Goal: Information Seeking & Learning: Learn about a topic

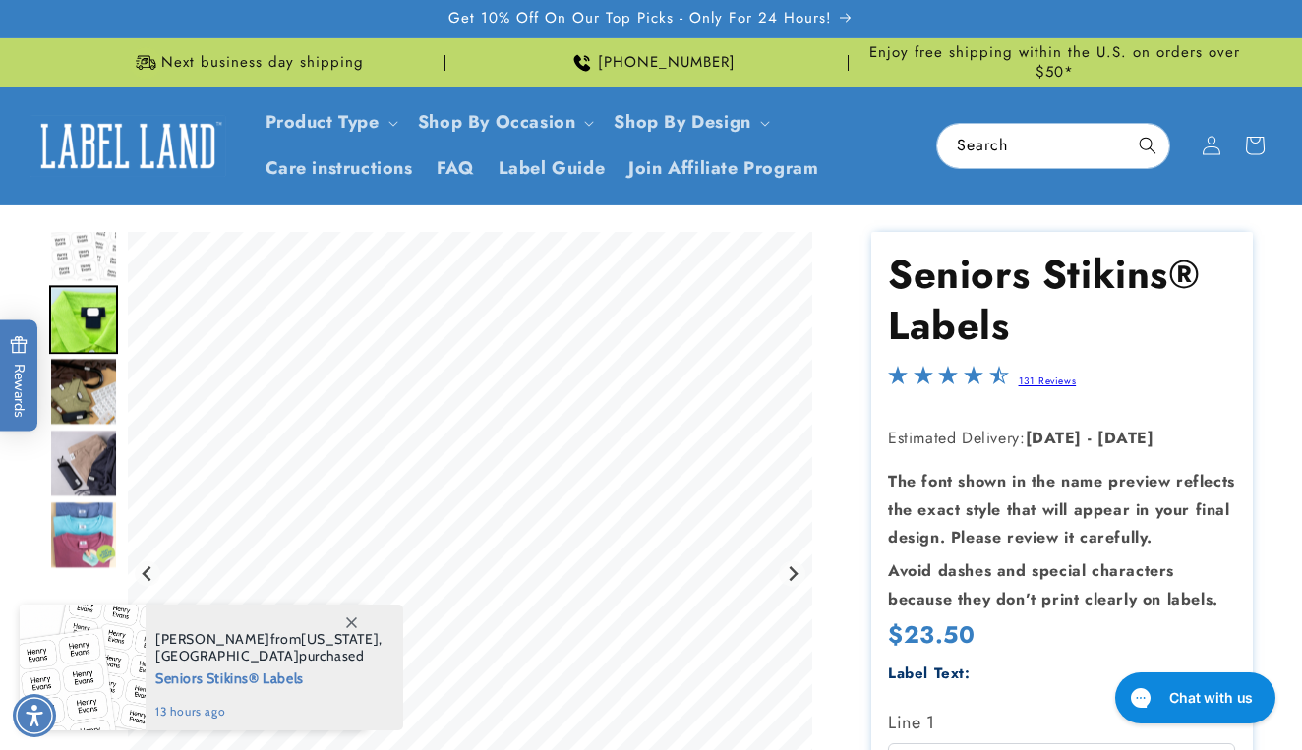
click at [83, 376] on img "Go to slide 3" at bounding box center [83, 391] width 69 height 69
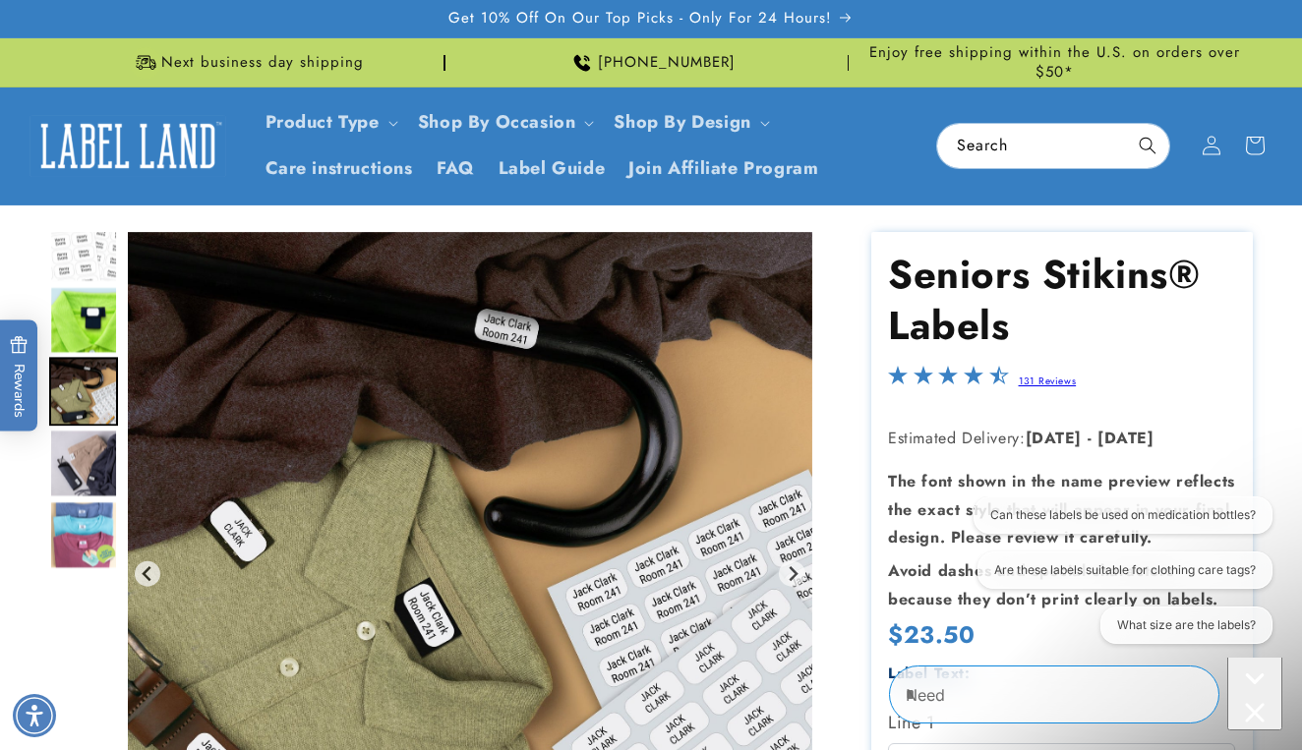
click at [82, 459] on img "Go to slide 4" at bounding box center [83, 463] width 69 height 69
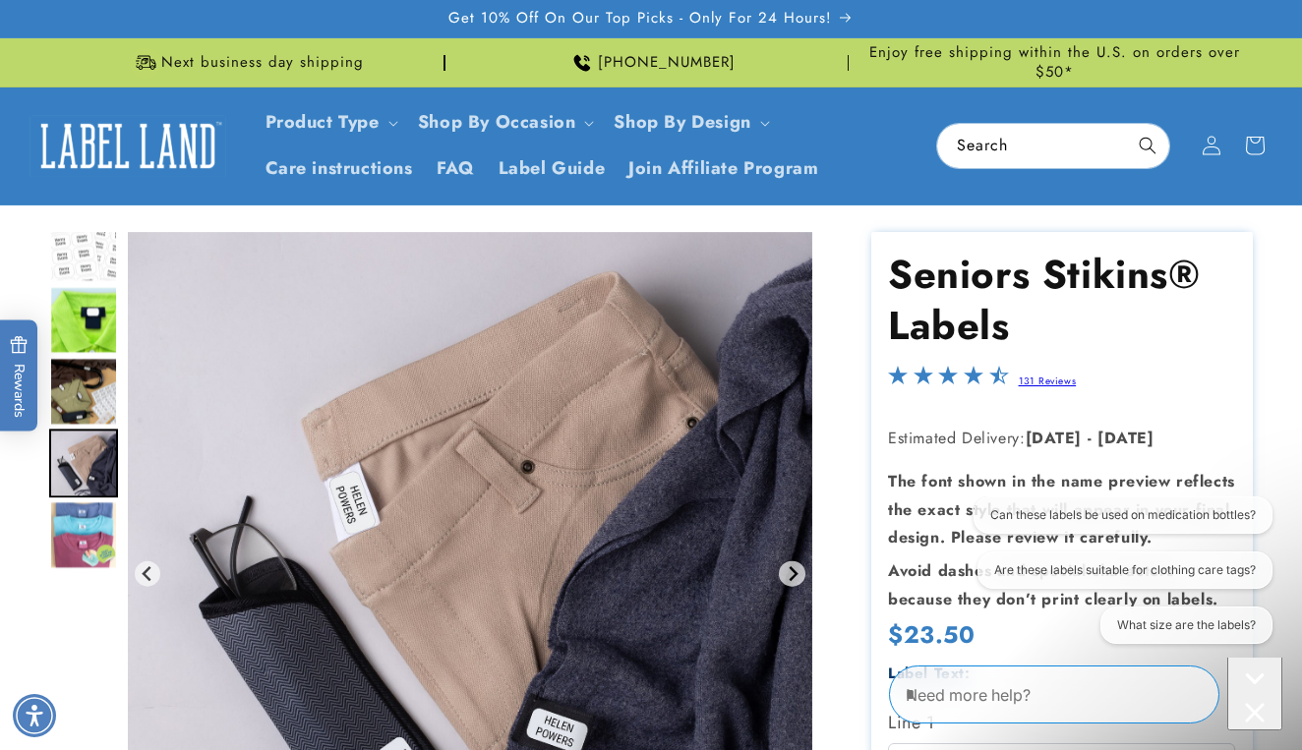
click at [94, 541] on img "Go to slide 5" at bounding box center [83, 534] width 69 height 69
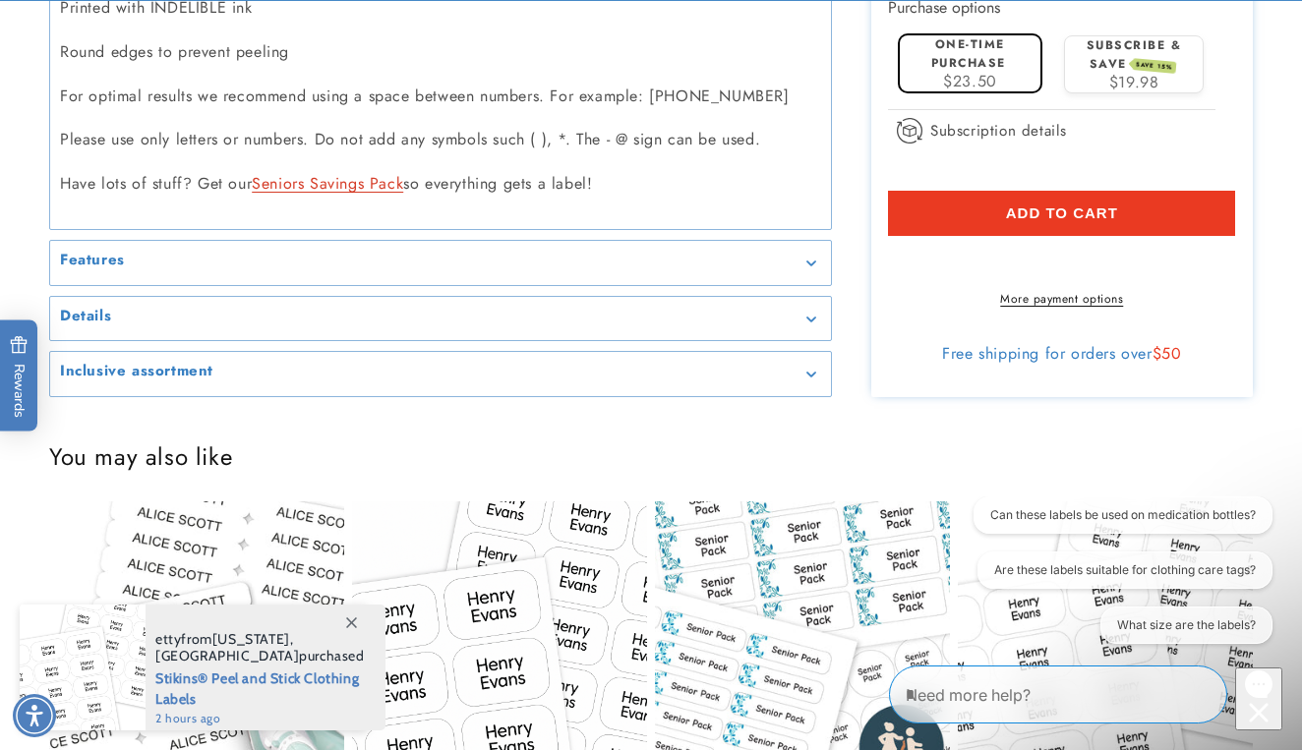
scroll to position [1376, 0]
click at [147, 255] on div "Features" at bounding box center [440, 262] width 761 height 15
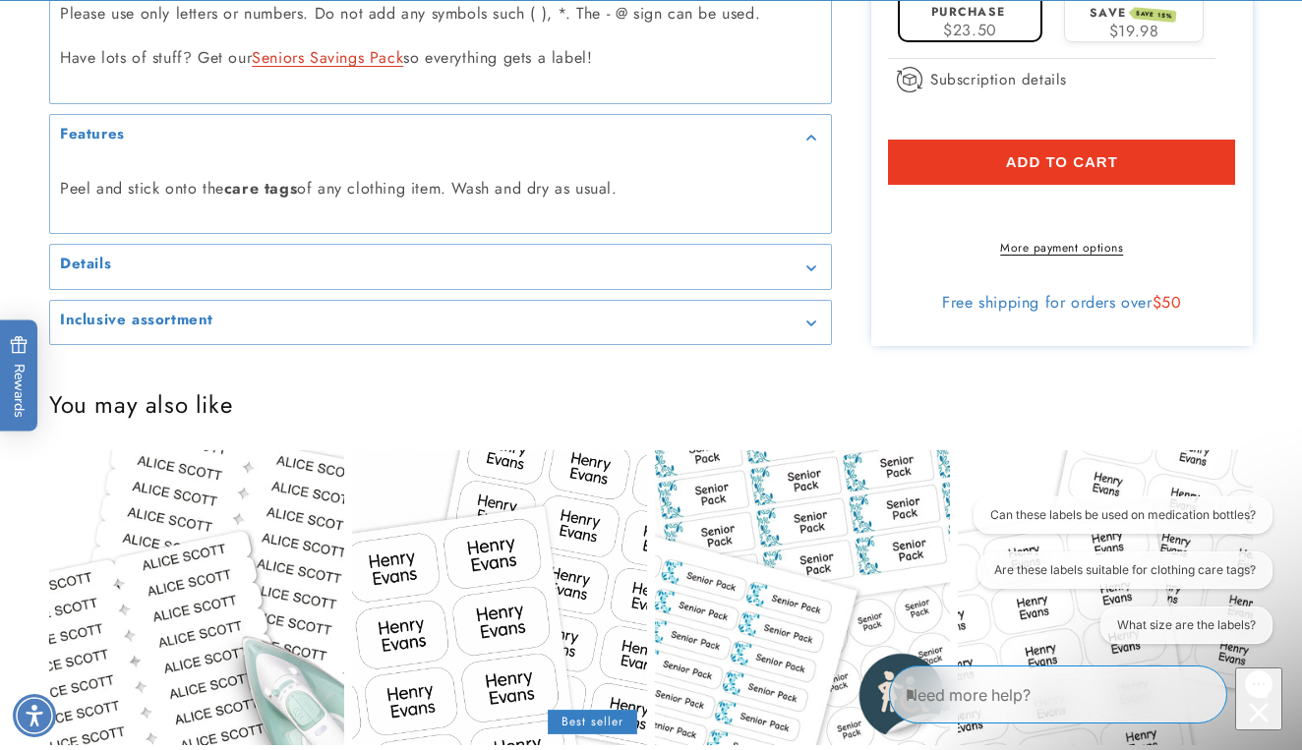
scroll to position [1506, 0]
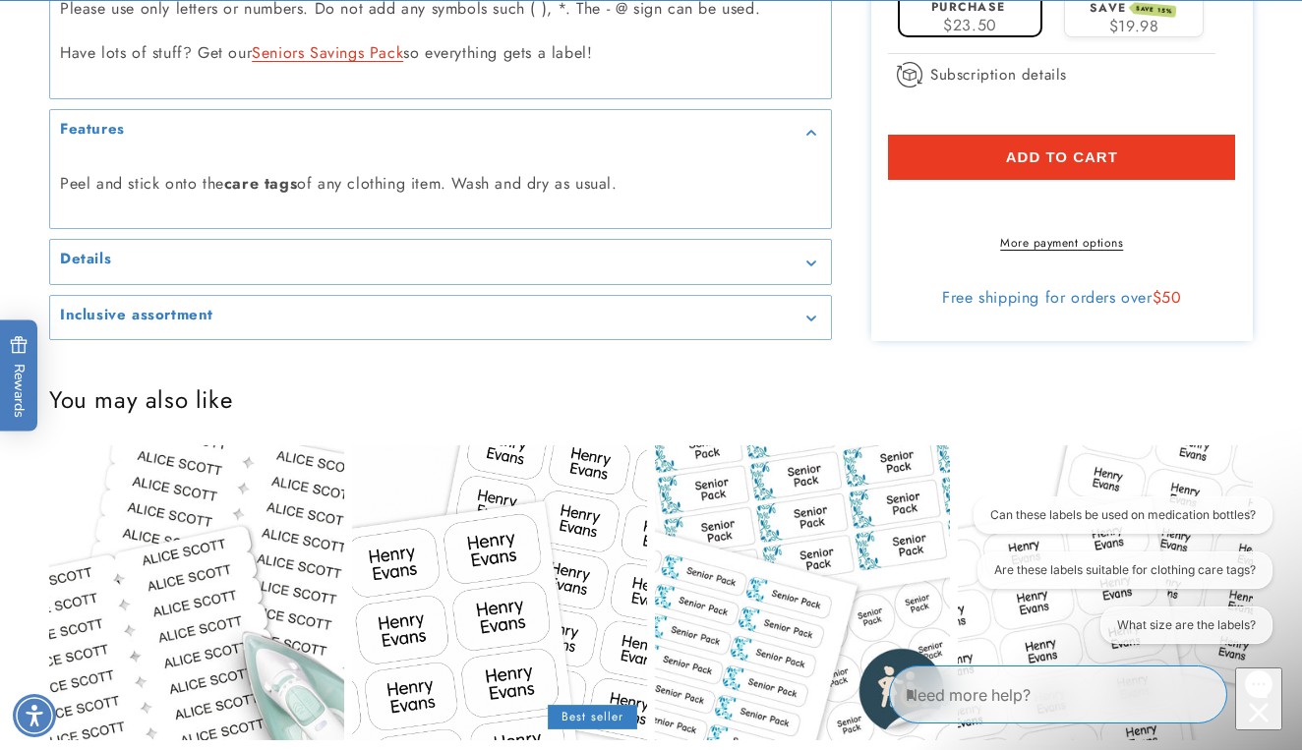
click at [160, 240] on summary "Details" at bounding box center [440, 262] width 781 height 44
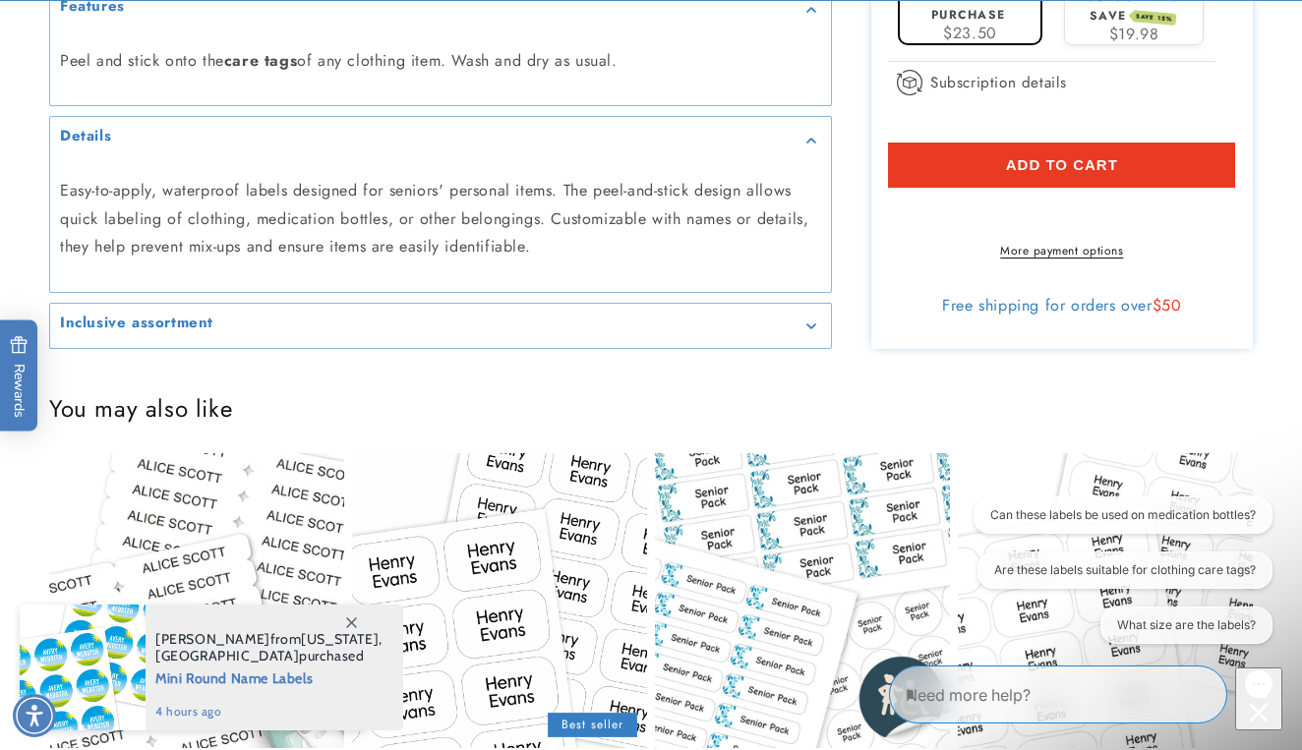
scroll to position [1632, 0]
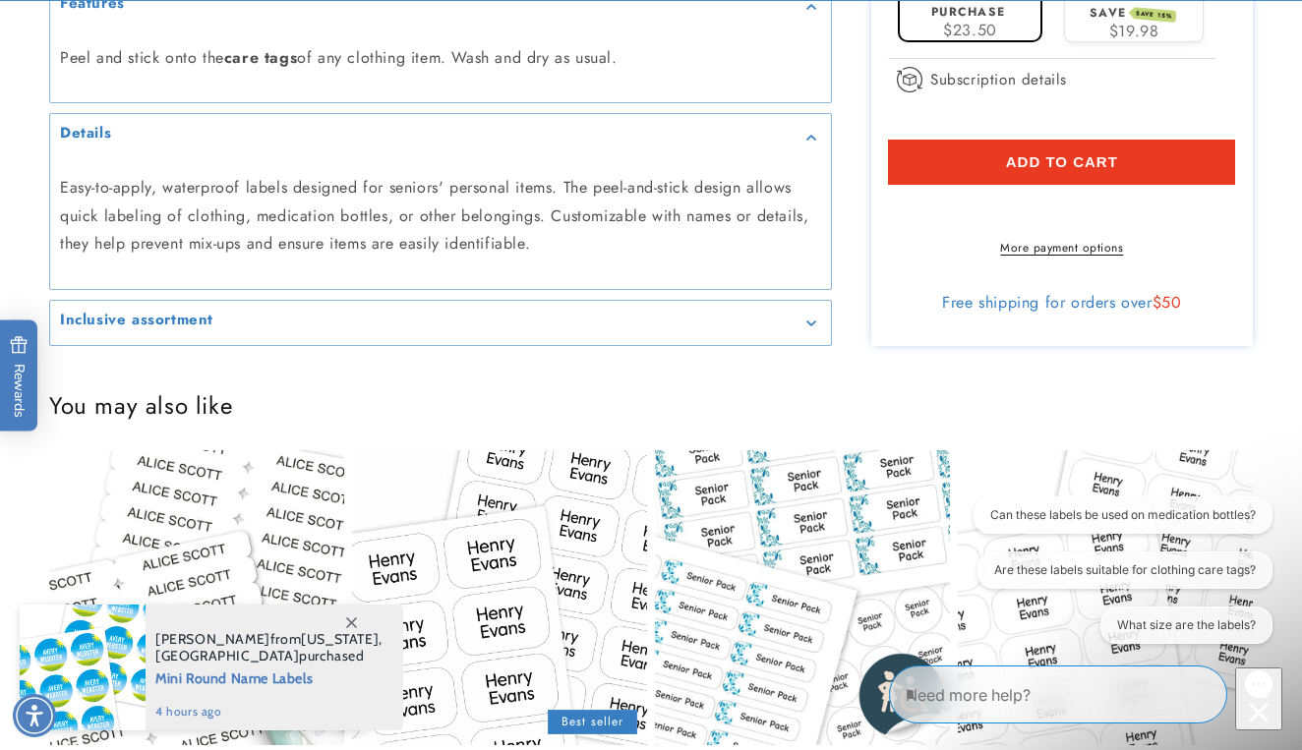
click at [165, 311] on h2 "Inclusive assortment" at bounding box center [136, 321] width 153 height 20
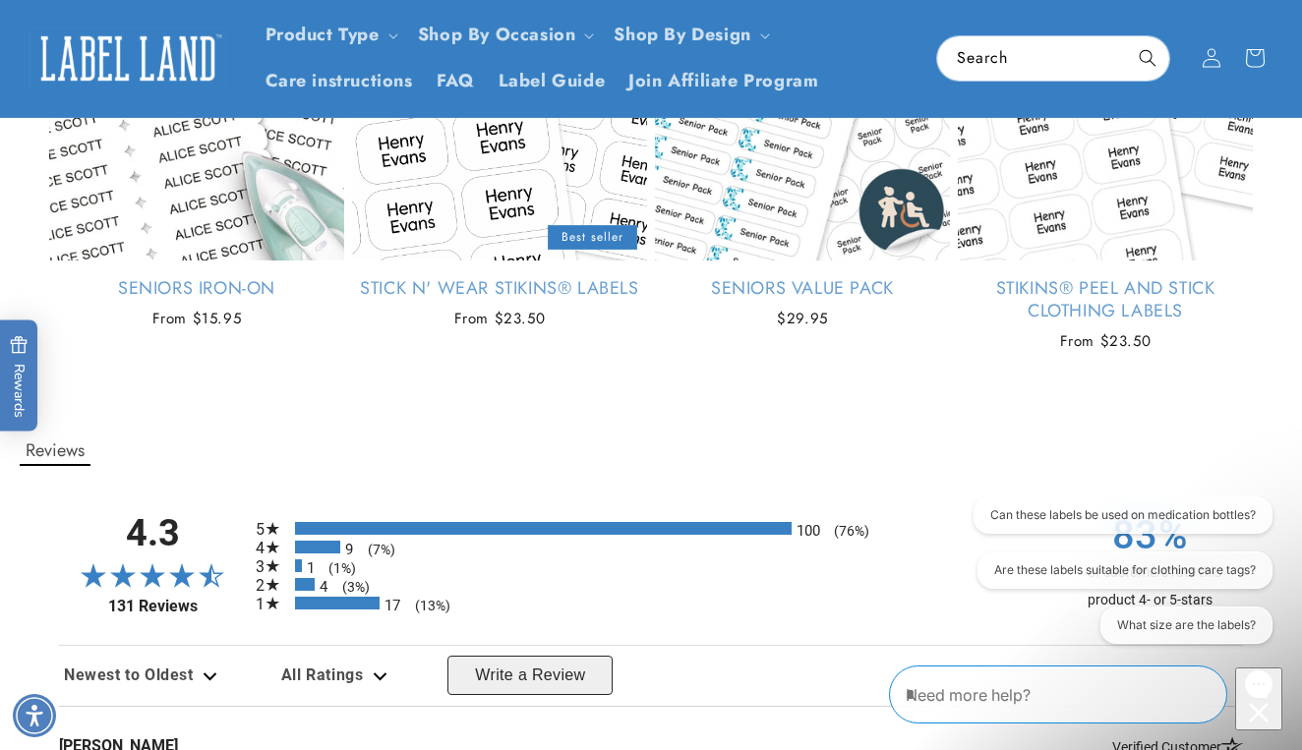
scroll to position [2400, 0]
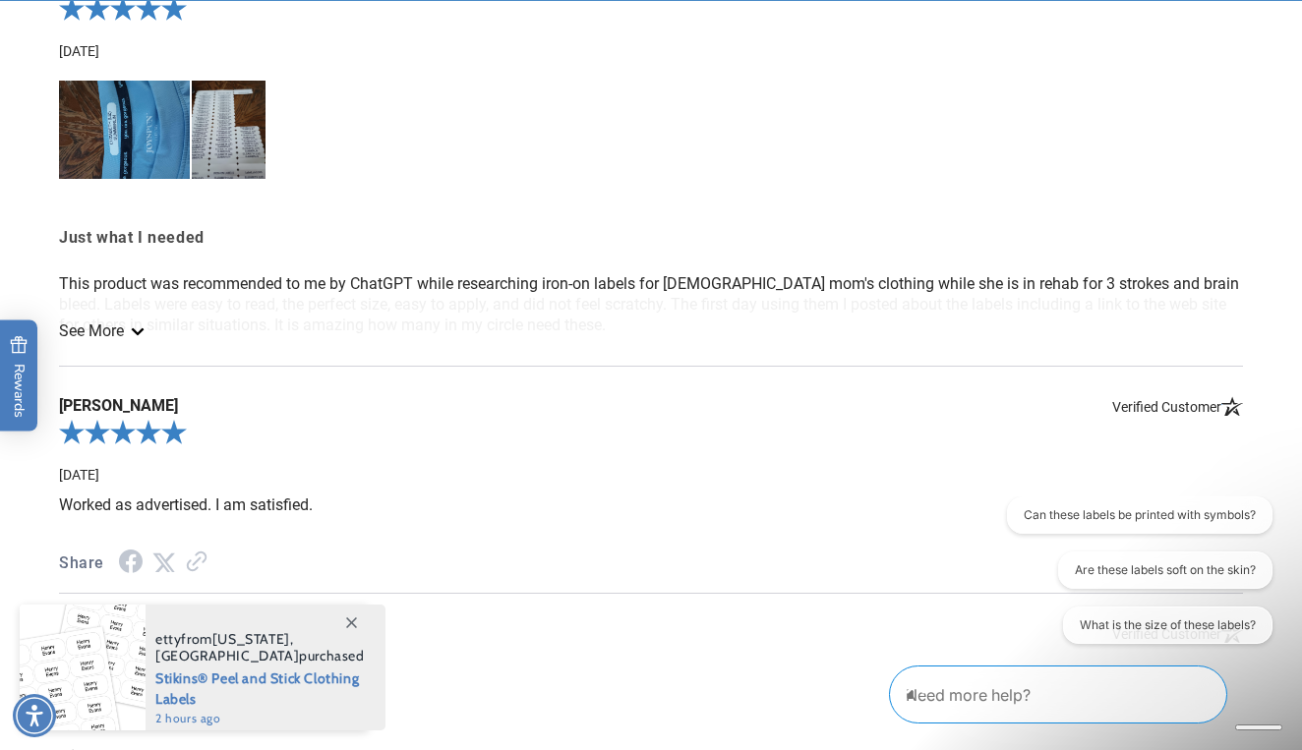
scroll to position [2269, 0]
click at [100, 339] on link "See More" at bounding box center [100, 329] width 83 height 19
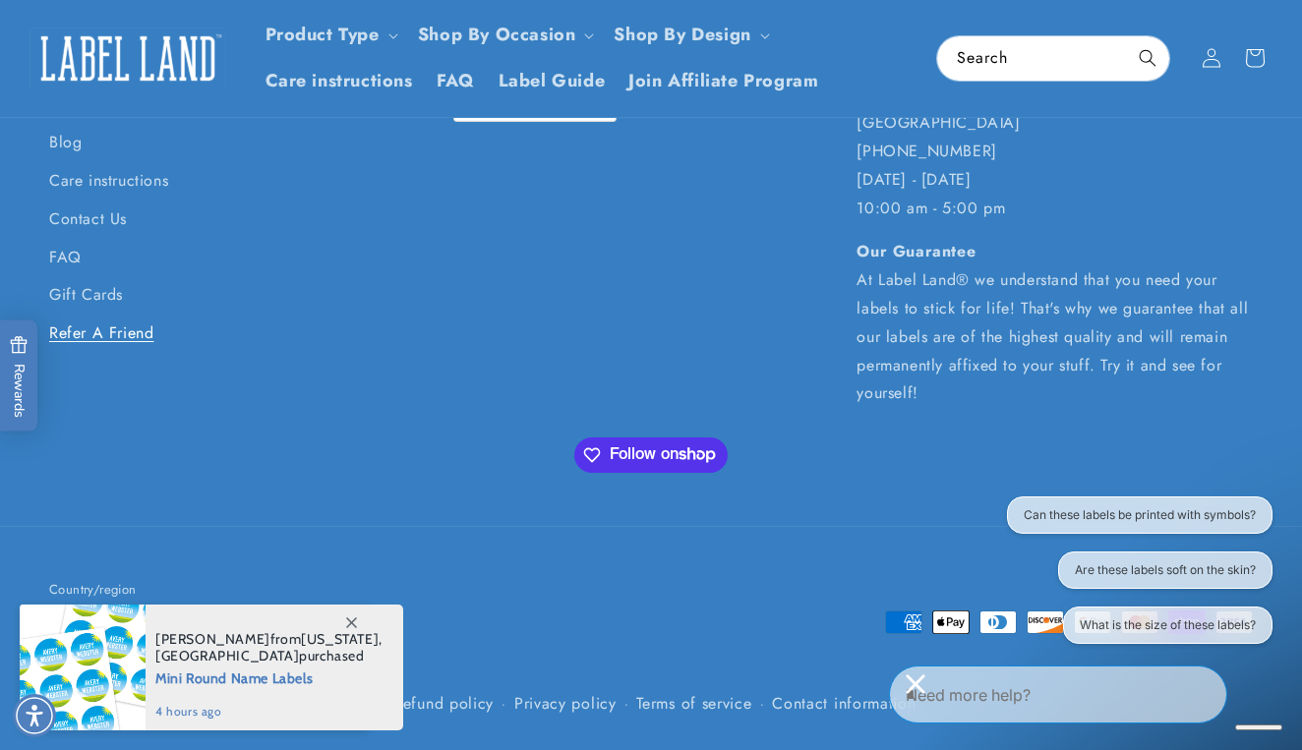
scroll to position [3430, 0]
click at [346, 617] on icon at bounding box center [351, 622] width 11 height 11
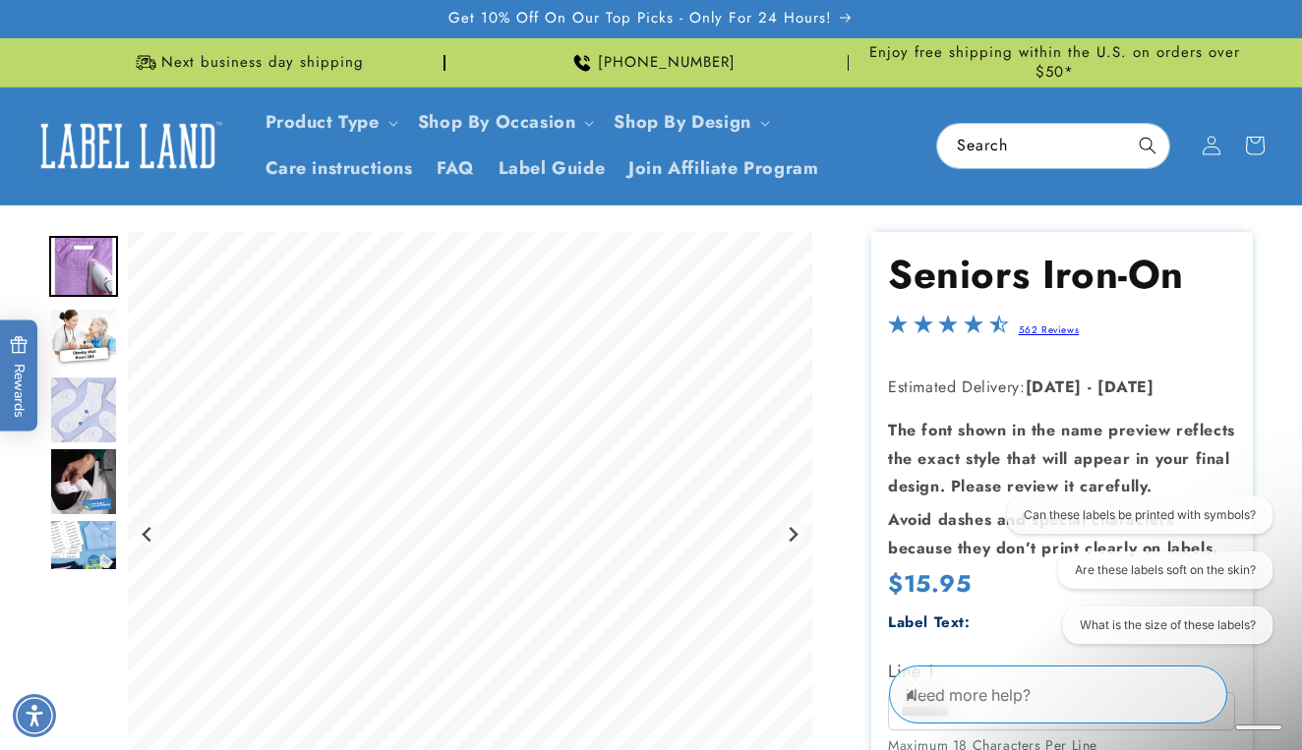
scroll to position [0, 0]
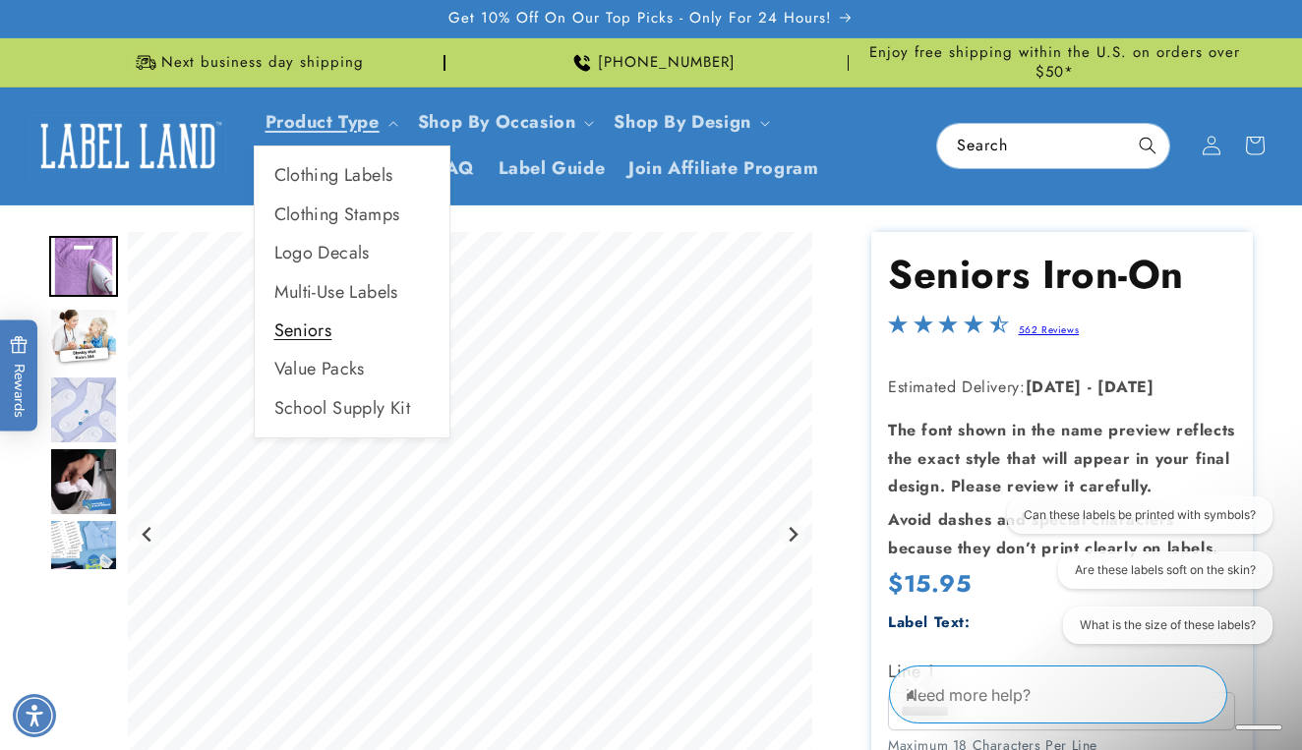
click at [310, 323] on link "Seniors" at bounding box center [352, 331] width 195 height 38
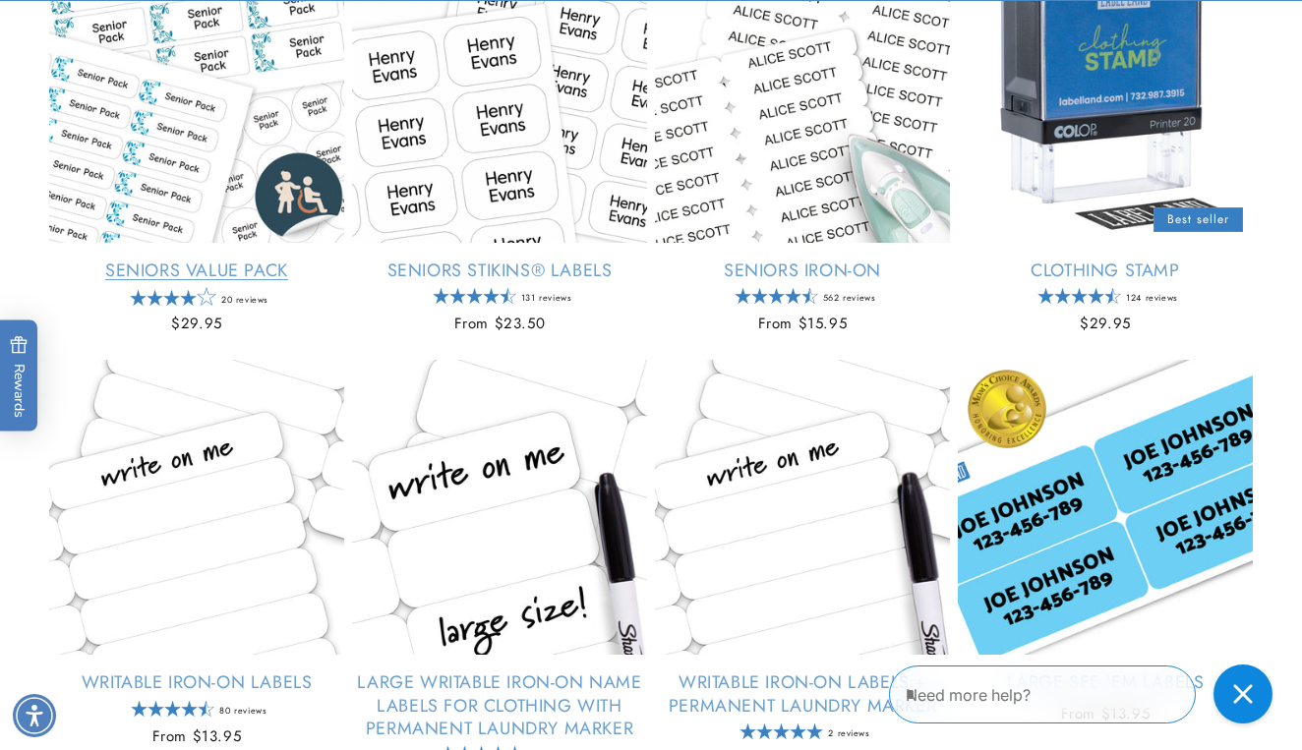
scroll to position [445, 0]
click at [197, 266] on link "Seniors Value Pack" at bounding box center [196, 270] width 295 height 23
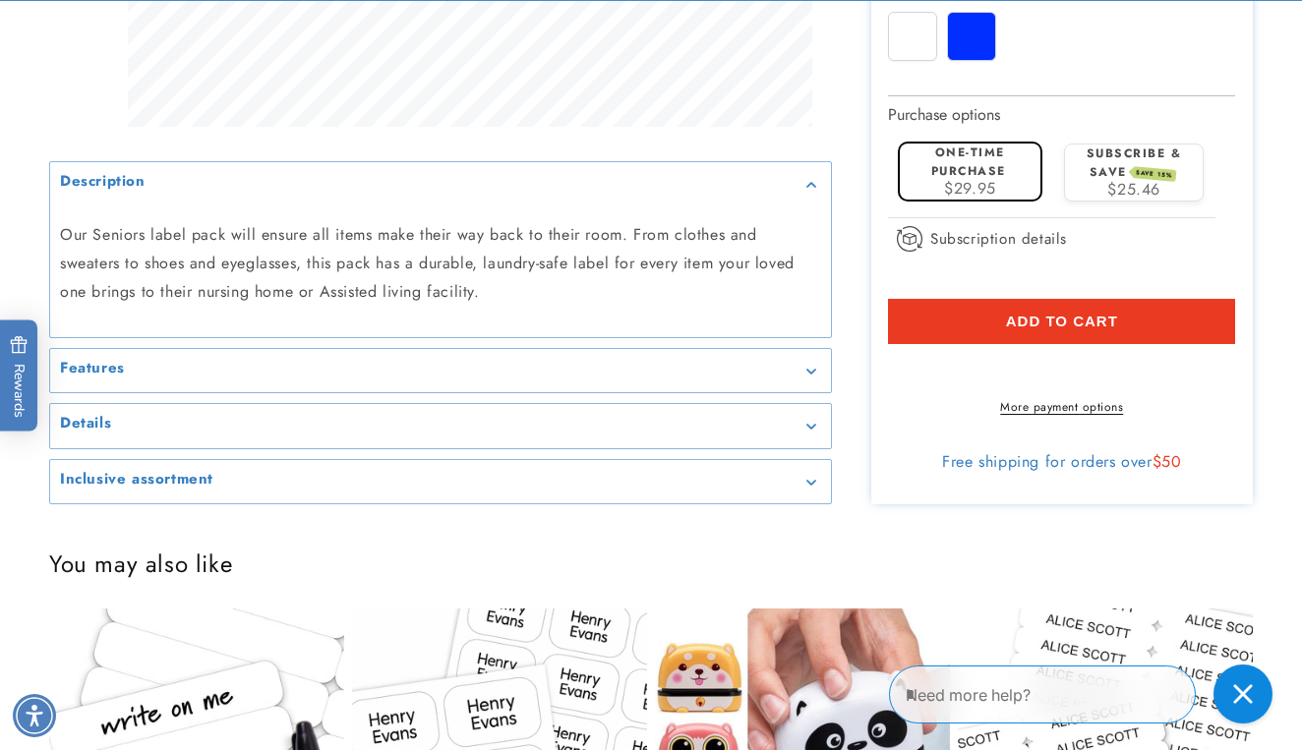
scroll to position [932, 0]
click at [483, 377] on div "Features" at bounding box center [440, 370] width 761 height 15
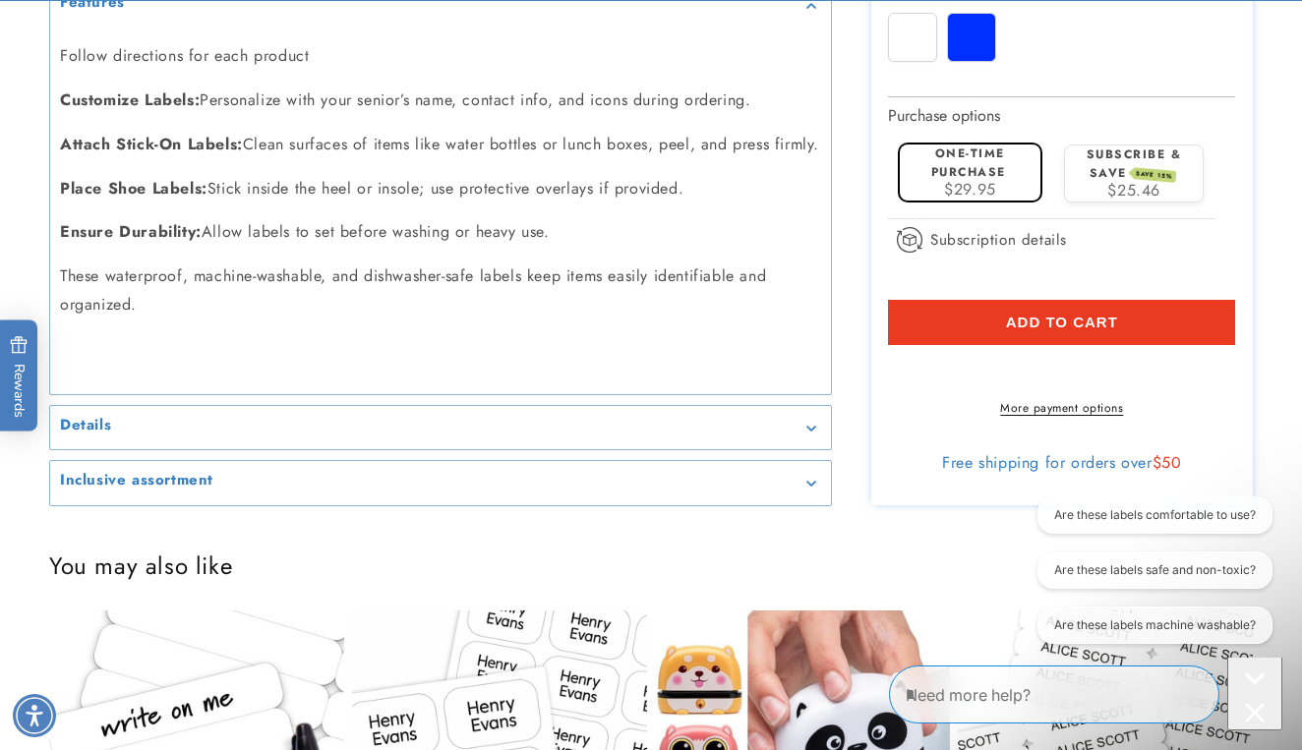
scroll to position [1166, 0]
click at [452, 434] on div "Details" at bounding box center [440, 427] width 761 height 15
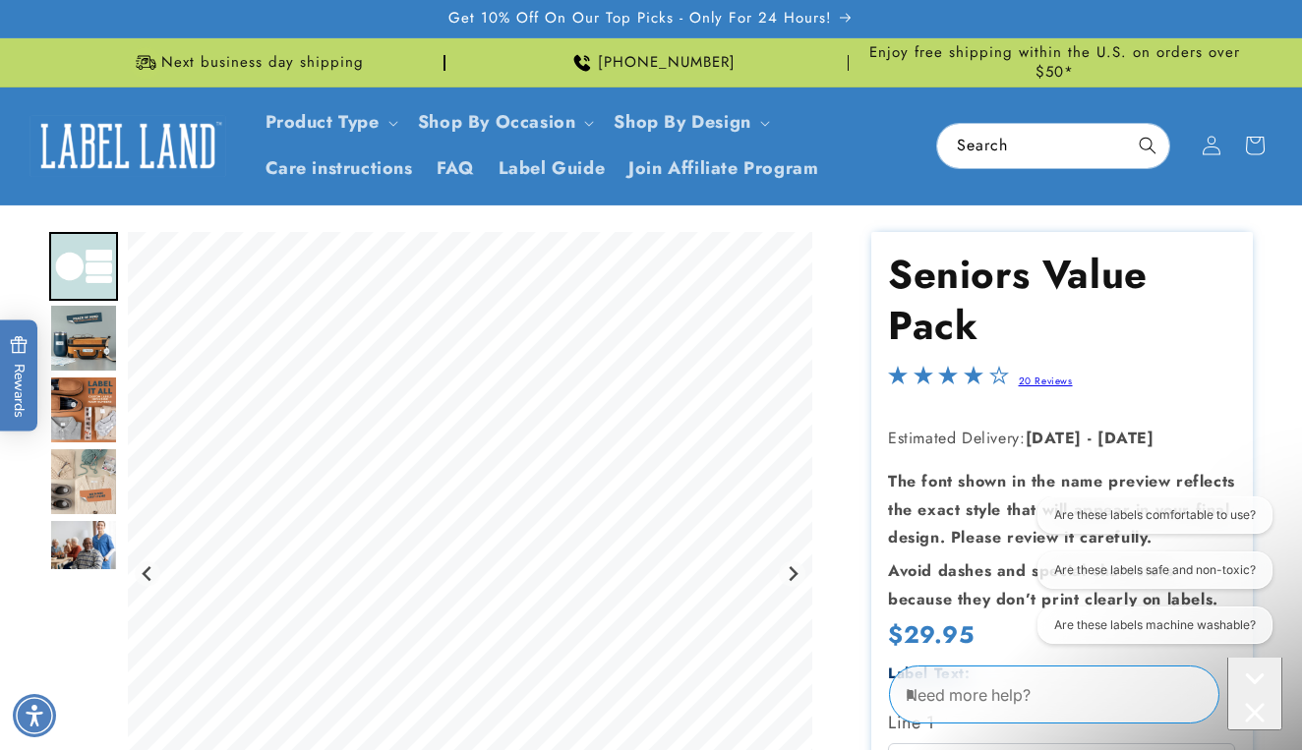
scroll to position [0, 0]
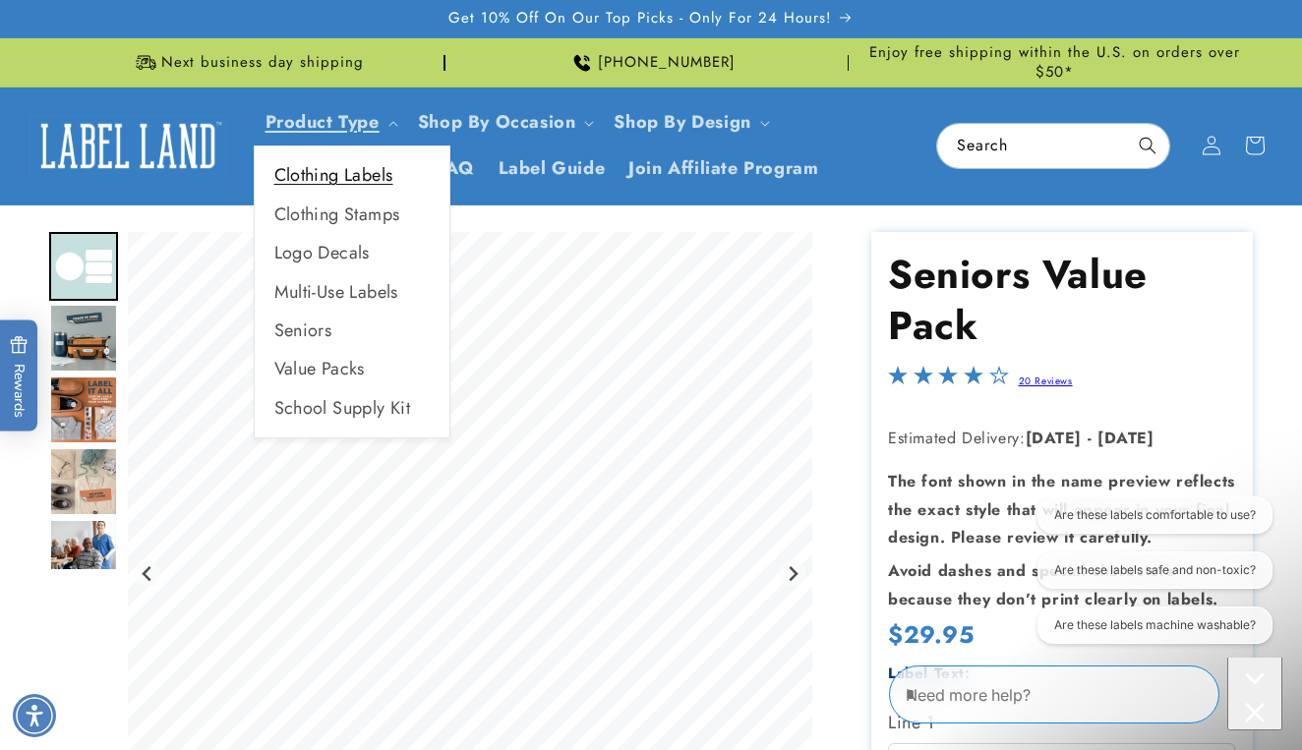
click at [314, 164] on link "Clothing Labels" at bounding box center [352, 175] width 195 height 38
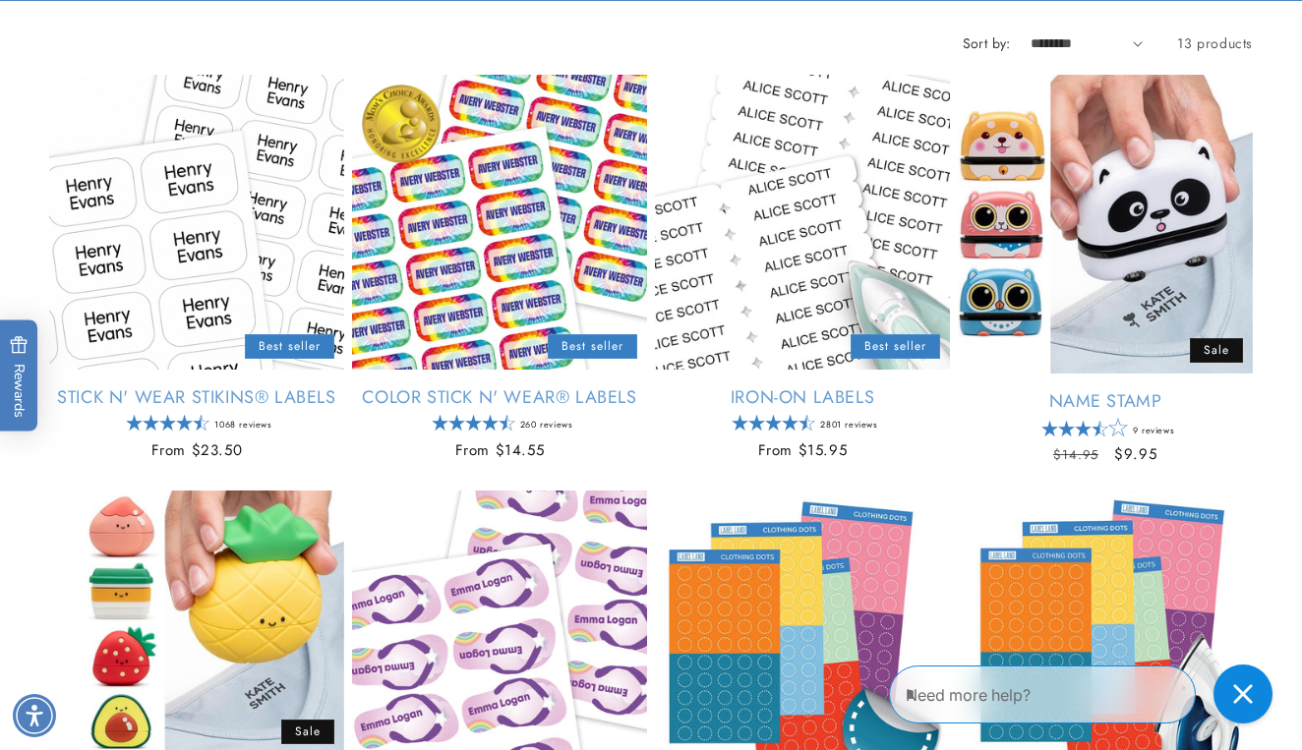
scroll to position [319, 0]
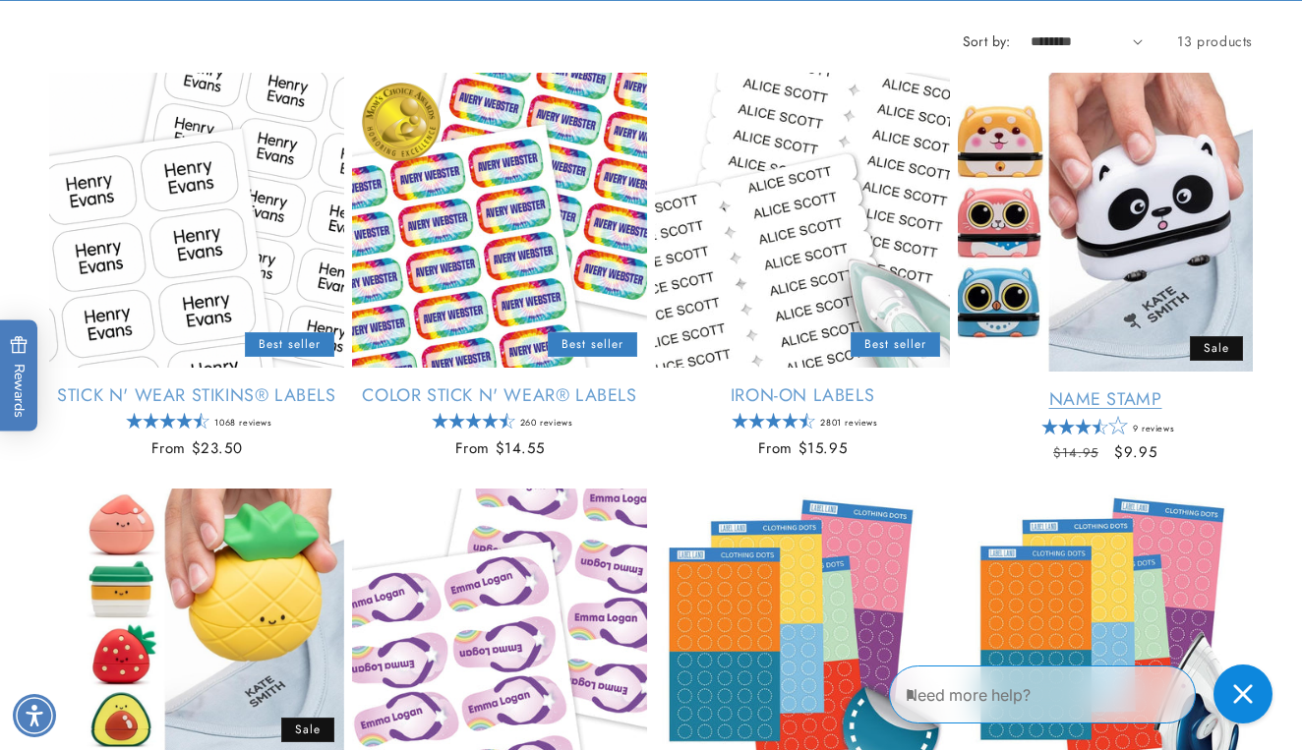
click at [1116, 401] on link "Name Stamp" at bounding box center [1104, 399] width 295 height 23
